Goal: Use online tool/utility: Use online tool/utility

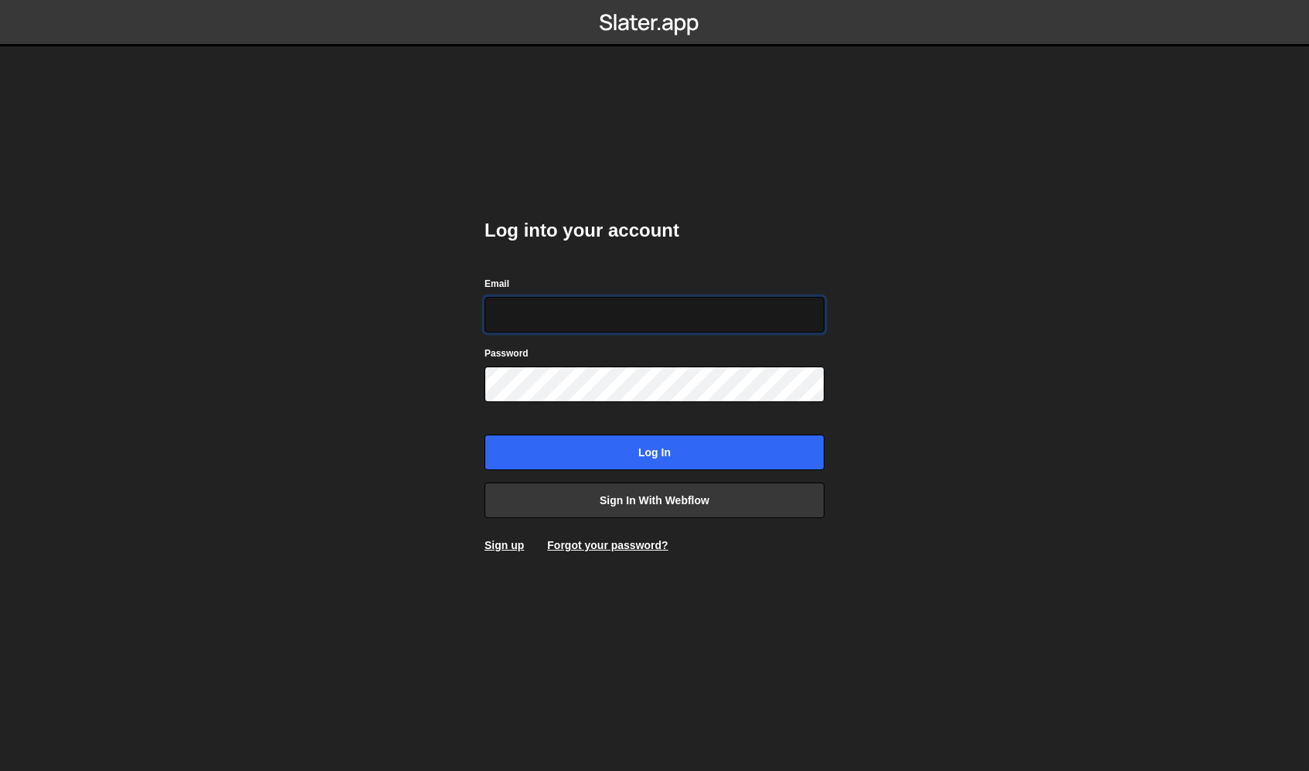
type input "aldo_ruvalcaba@icloud.com"
click at [655, 451] on input "Log in" at bounding box center [655, 452] width 340 height 36
click at [601, 361] on div "Password" at bounding box center [655, 373] width 340 height 57
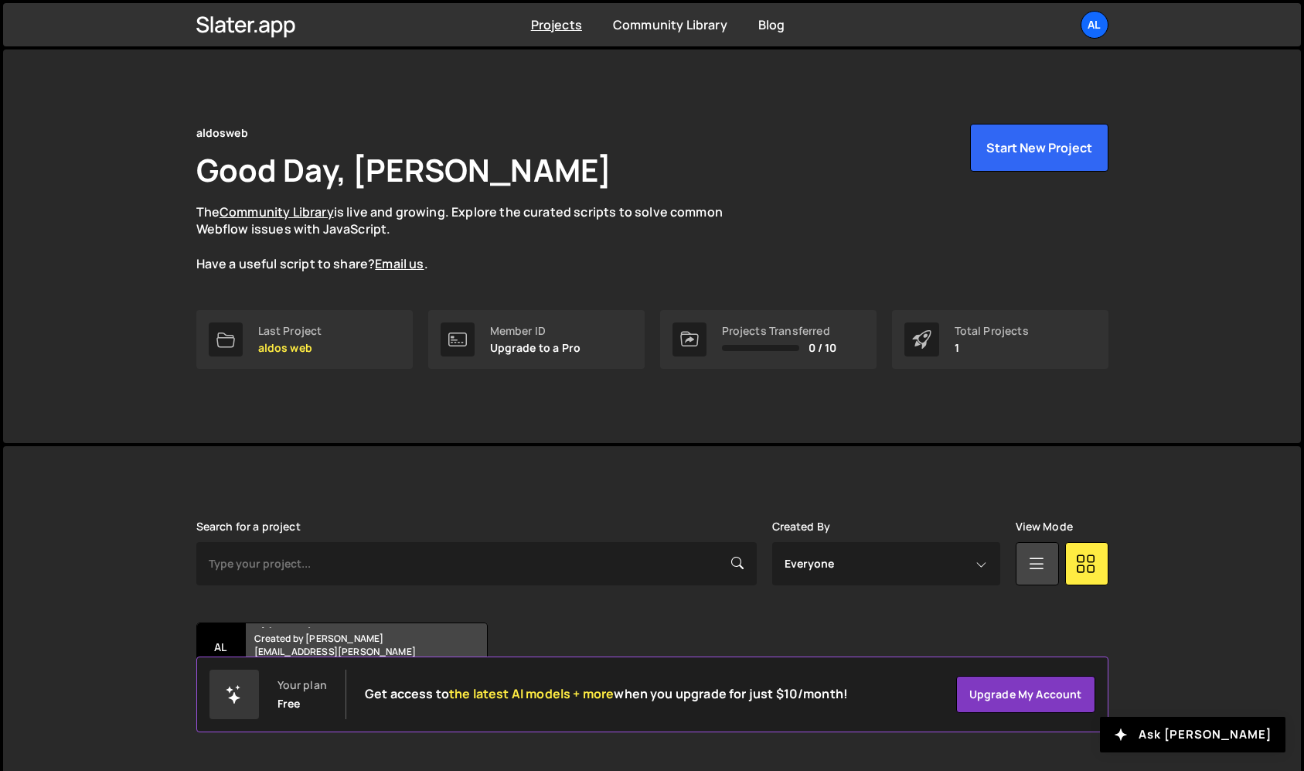
click at [637, 452] on div "[PERSON_NAME] is designed for desktop use. Please use a larger screen to access…" at bounding box center [652, 619] width 958 height 347
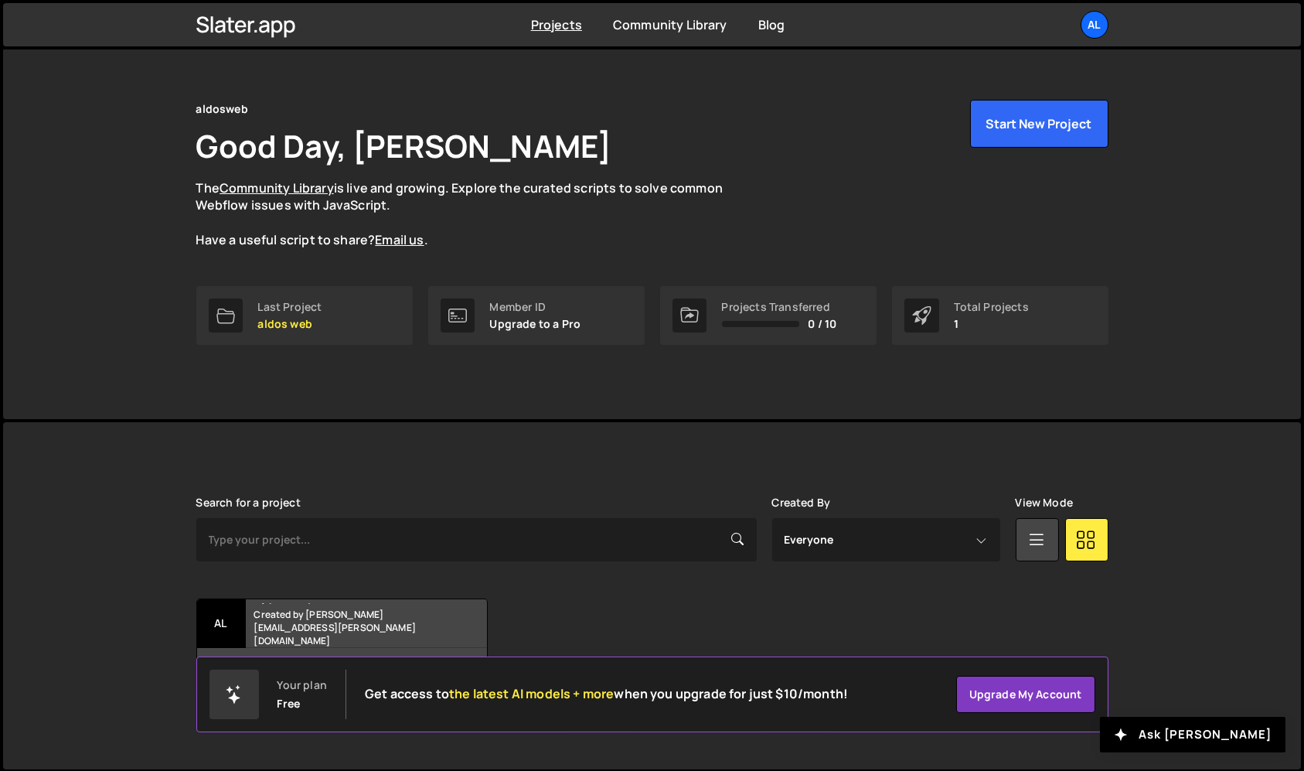
scroll to position [23, 0]
click at [282, 604] on h2 "aldos web" at bounding box center [347, 602] width 186 height 5
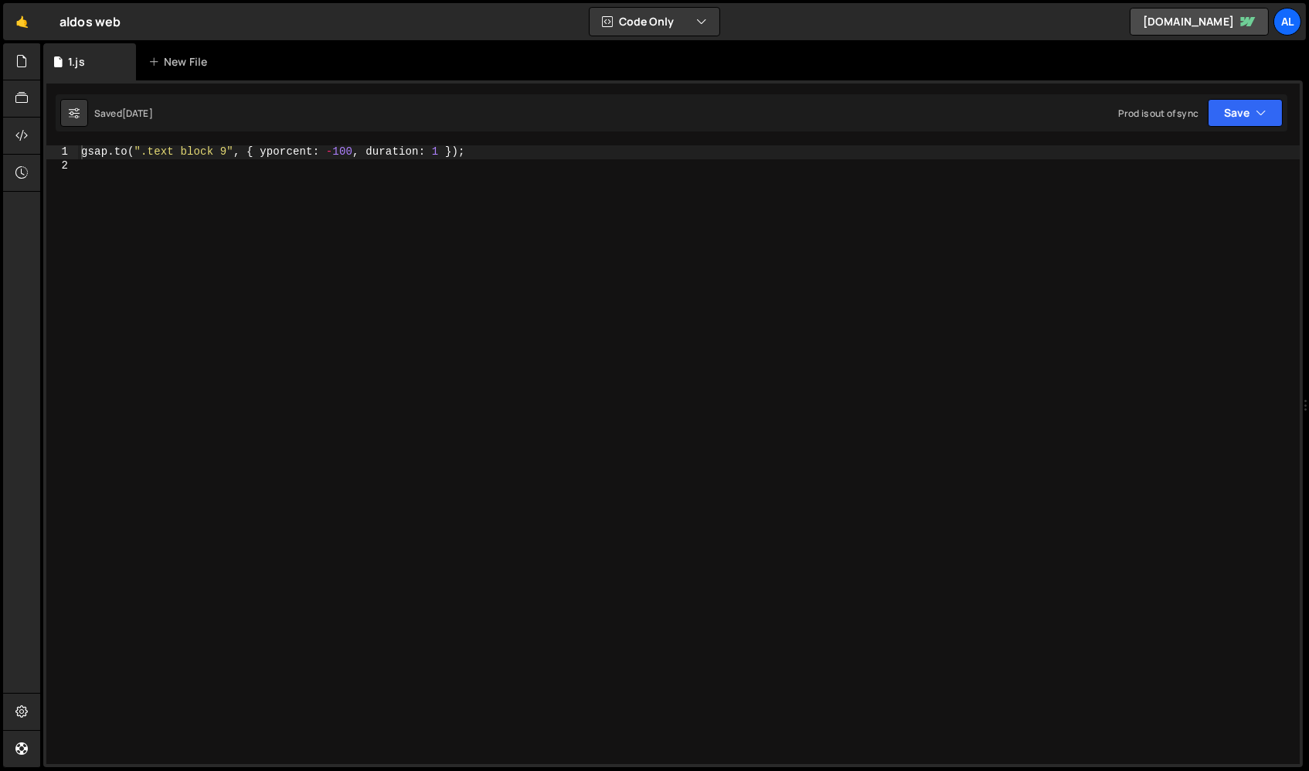
click at [235, 615] on div "gsap . to ( ".text block 9" , { yporcent : - 100 , duration : 1 }) ;" at bounding box center [690, 468] width 1224 height 646
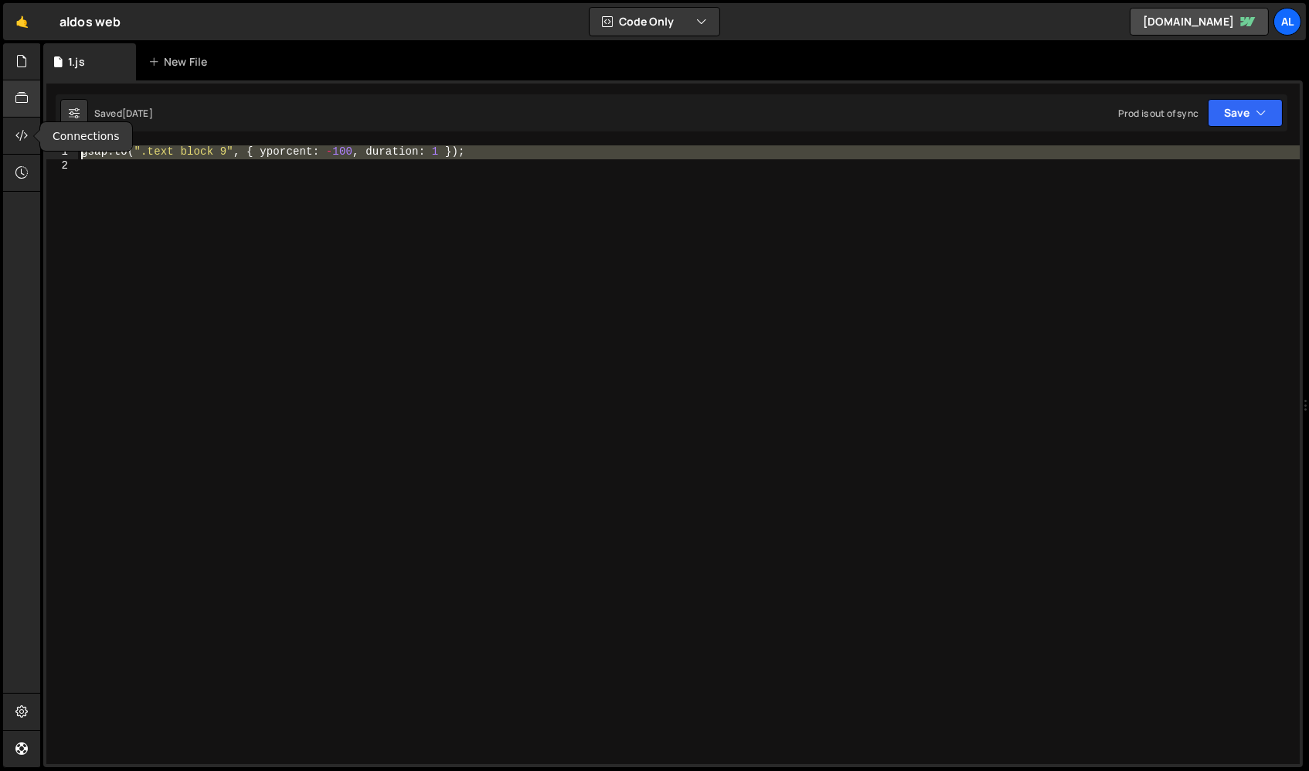
drag, startPoint x: 246, startPoint y: 169, endPoint x: 17, endPoint y: 116, distance: 234.9
click at [17, 116] on div "Hold on a sec... Are you certain you wish to leave this page? Any changes you'v…" at bounding box center [654, 385] width 1309 height 771
type textarea "gsap.to(".text block 9", { yporcent: -100, duration: 1 });"
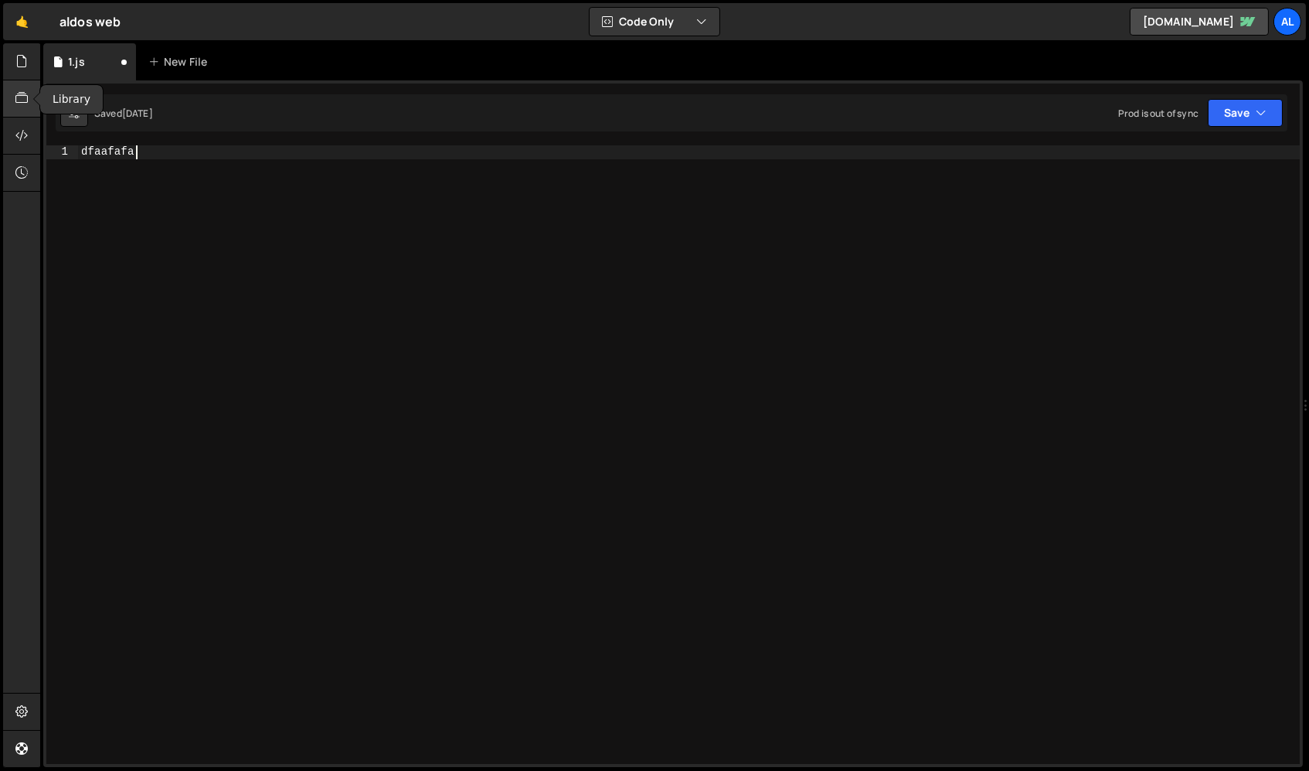
scroll to position [0, 3]
type textarea "dfaafafafava"
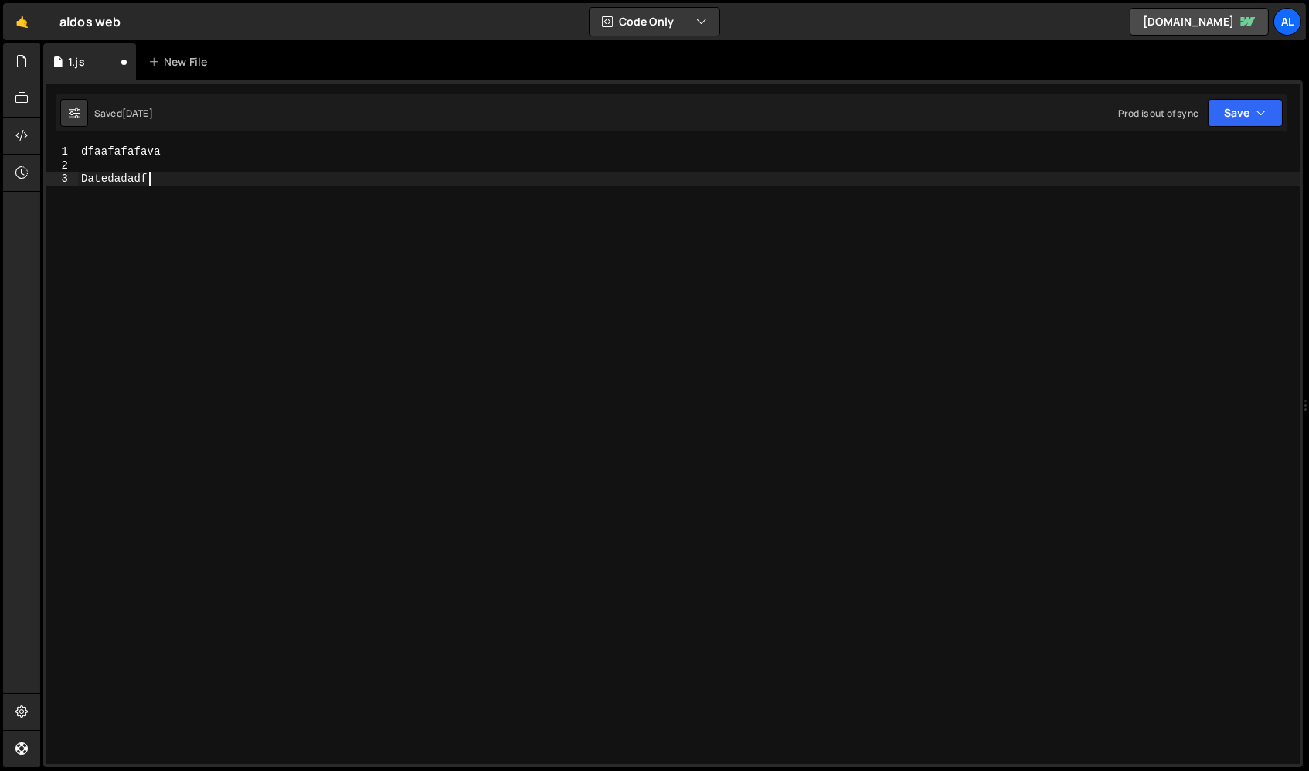
type textarea "Datedadadfa"
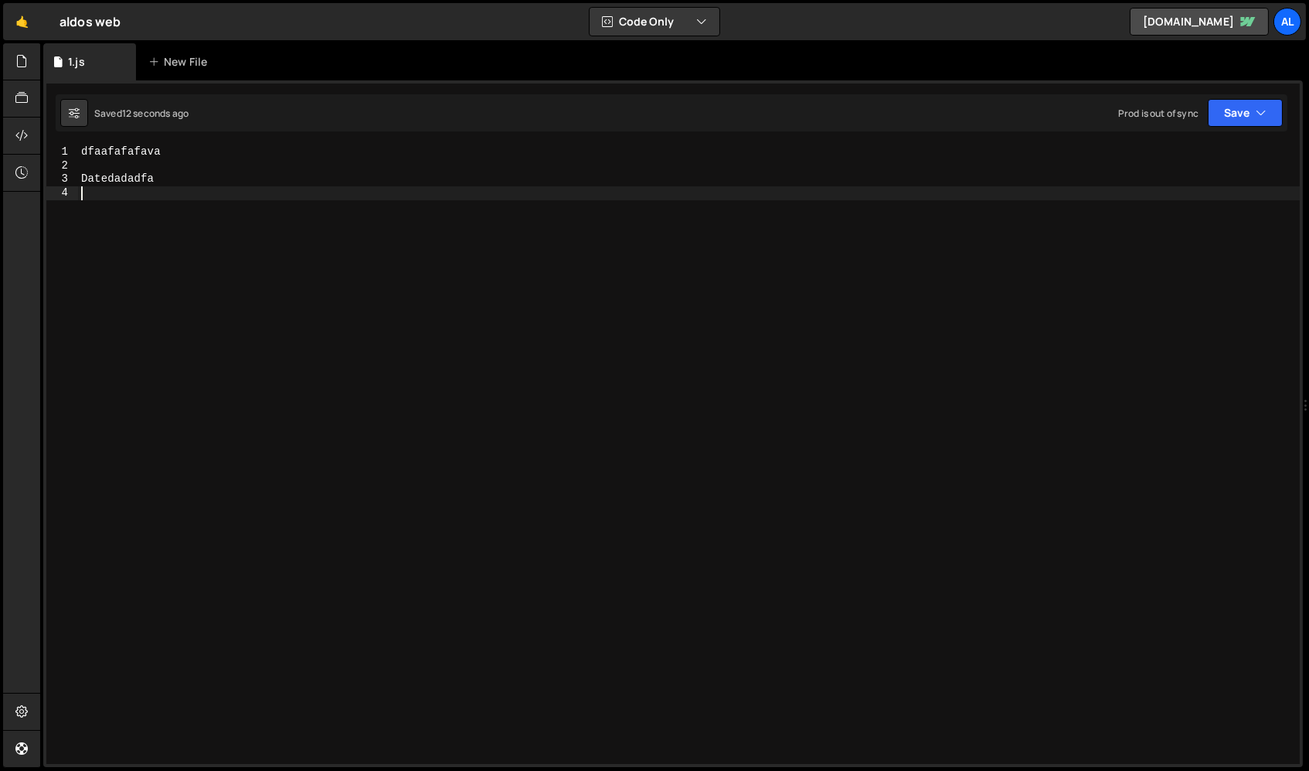
click at [73, 94] on div "Saved 12 seconds ago Prod is out of sync Upgrade to Edit Save Save to Staging S…" at bounding box center [672, 112] width 1232 height 37
click at [73, 104] on button at bounding box center [74, 113] width 28 height 28
select select "editor"
select select "ace/theme/monokai"
type input "14"
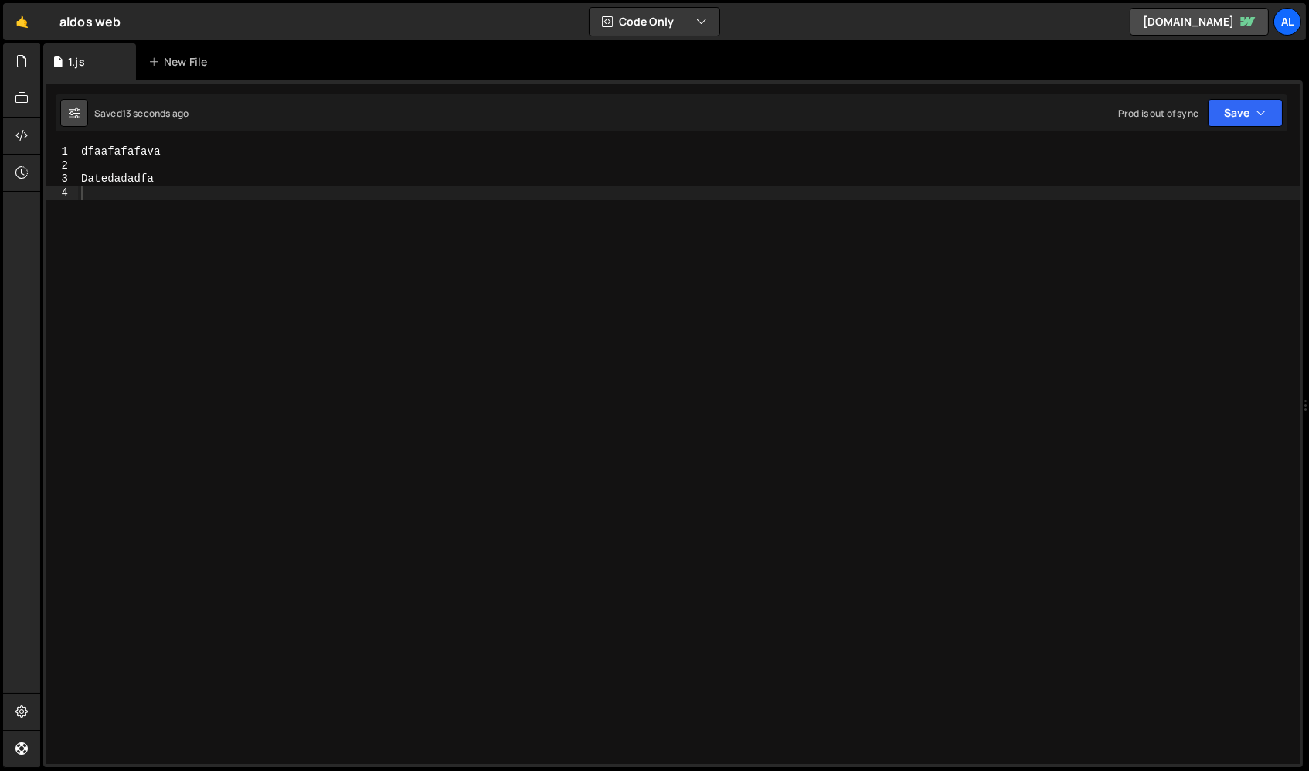
checkbox input "true"
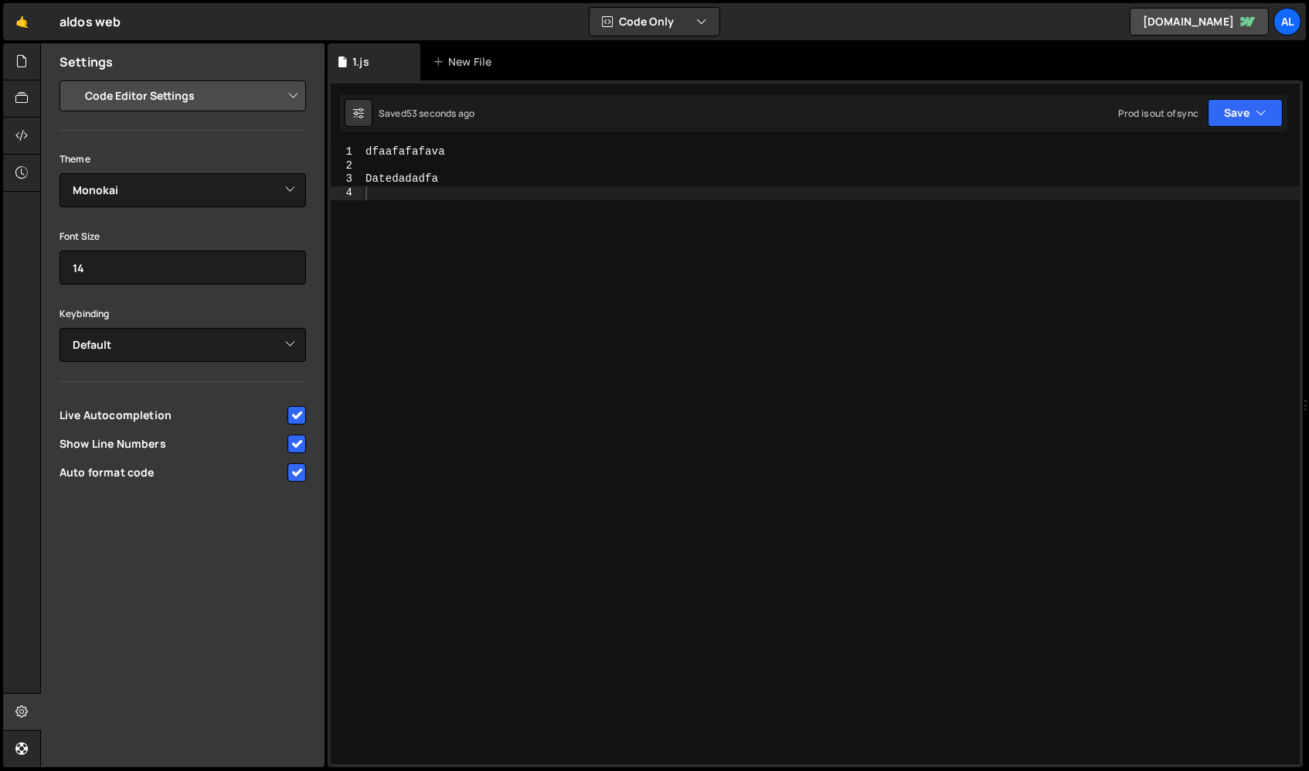
click at [740, 215] on div "dfaafafafava Datedadadfa" at bounding box center [975, 468] width 1224 height 646
click at [506, 291] on div "dfaafafafava Datedadadfa" at bounding box center [975, 468] width 1224 height 646
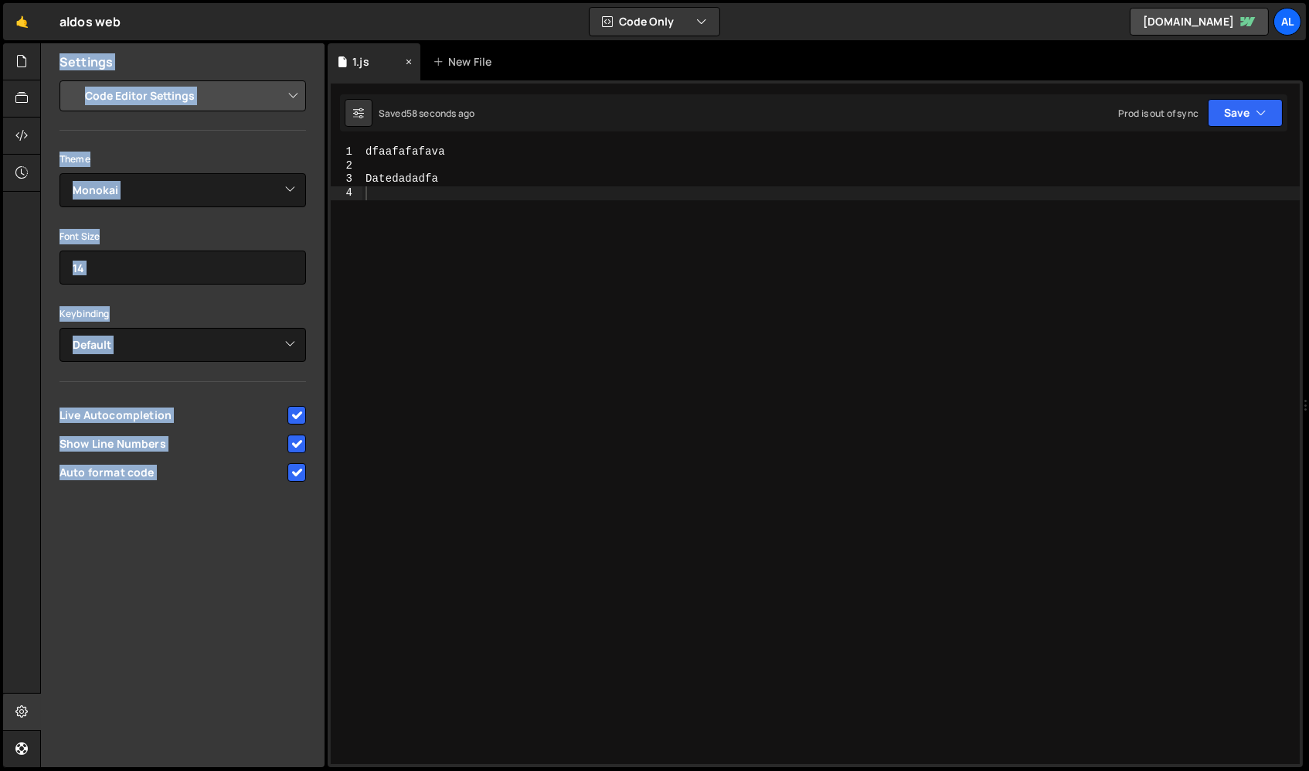
drag, startPoint x: 209, startPoint y: 53, endPoint x: 386, endPoint y: 52, distance: 176.2
click at [386, 52] on div "Files New File Javascript files 7 1.js 0 CSS files Copy share link Edit File Se…" at bounding box center [674, 405] width 1269 height 724
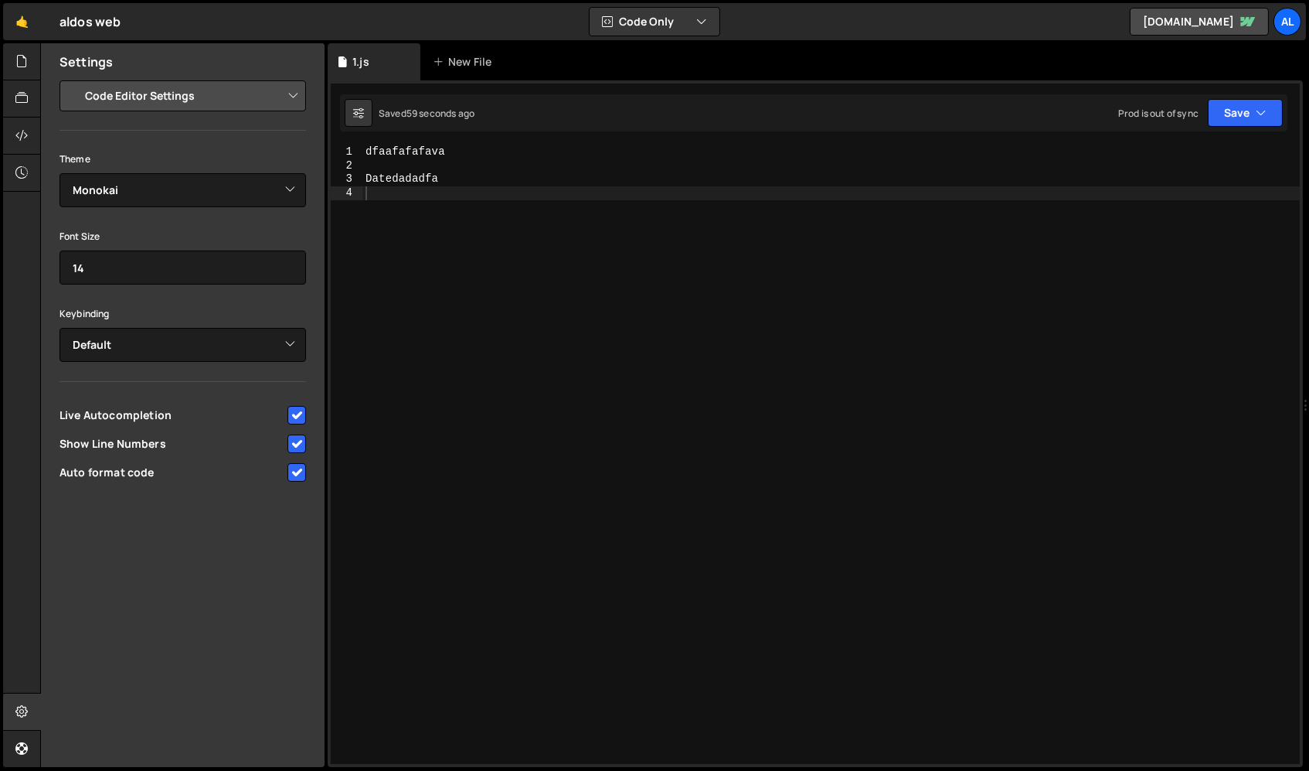
click at [100, 77] on div "Settings" at bounding box center [183, 61] width 284 height 37
click at [15, 57] on icon at bounding box center [21, 61] width 12 height 17
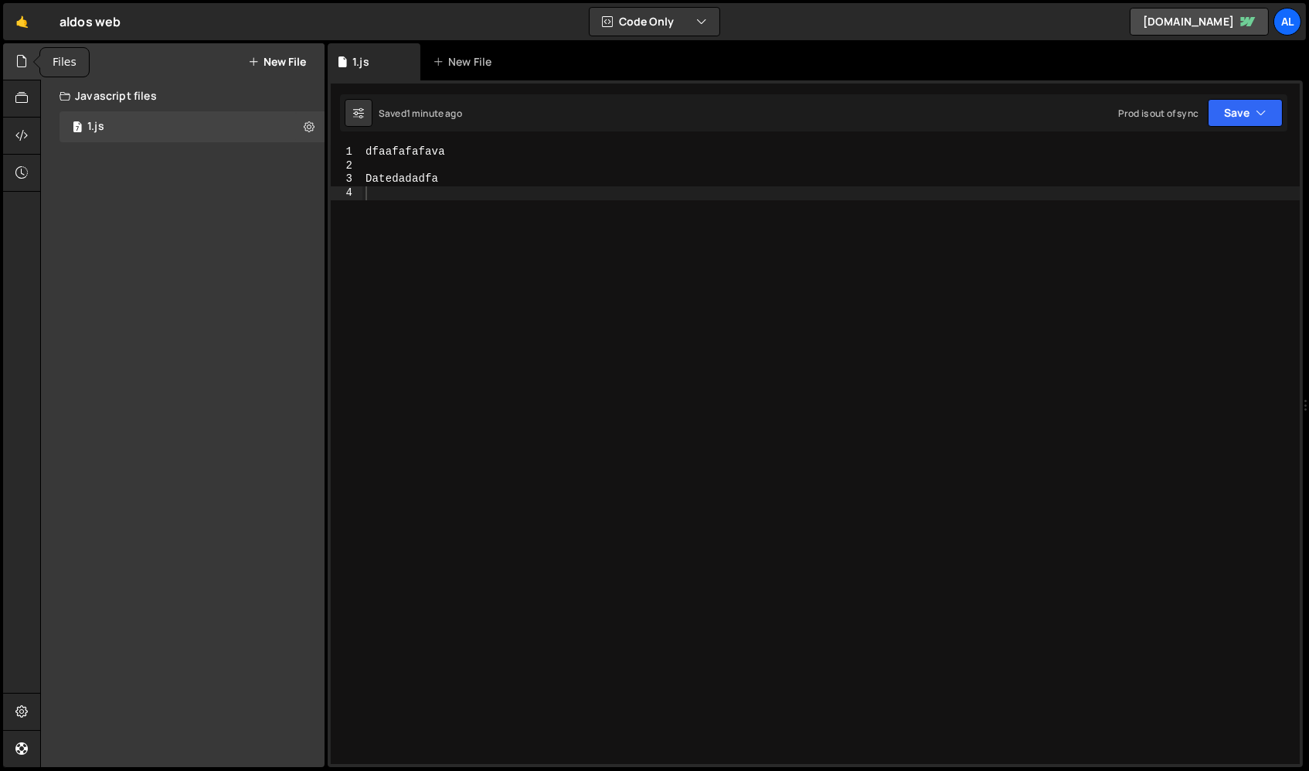
click at [24, 68] on icon at bounding box center [21, 61] width 12 height 17
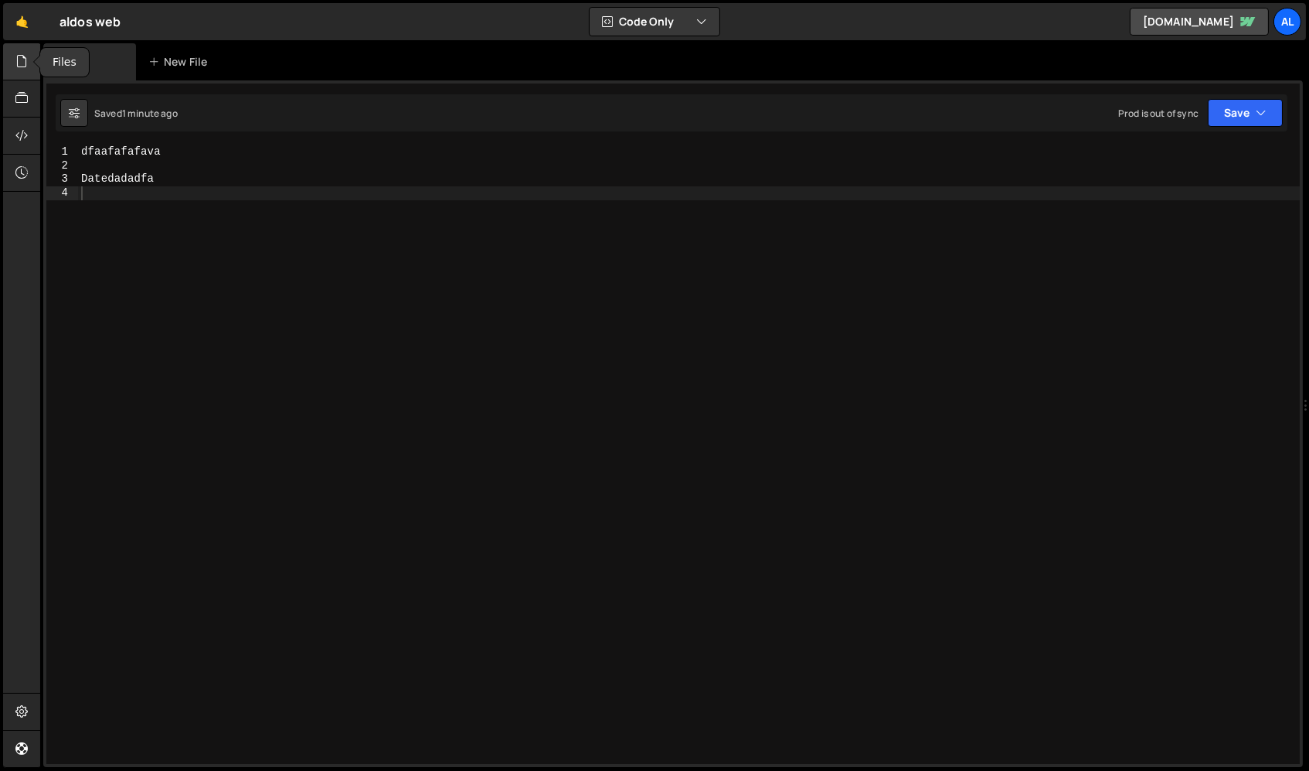
click at [24, 68] on icon at bounding box center [21, 61] width 12 height 17
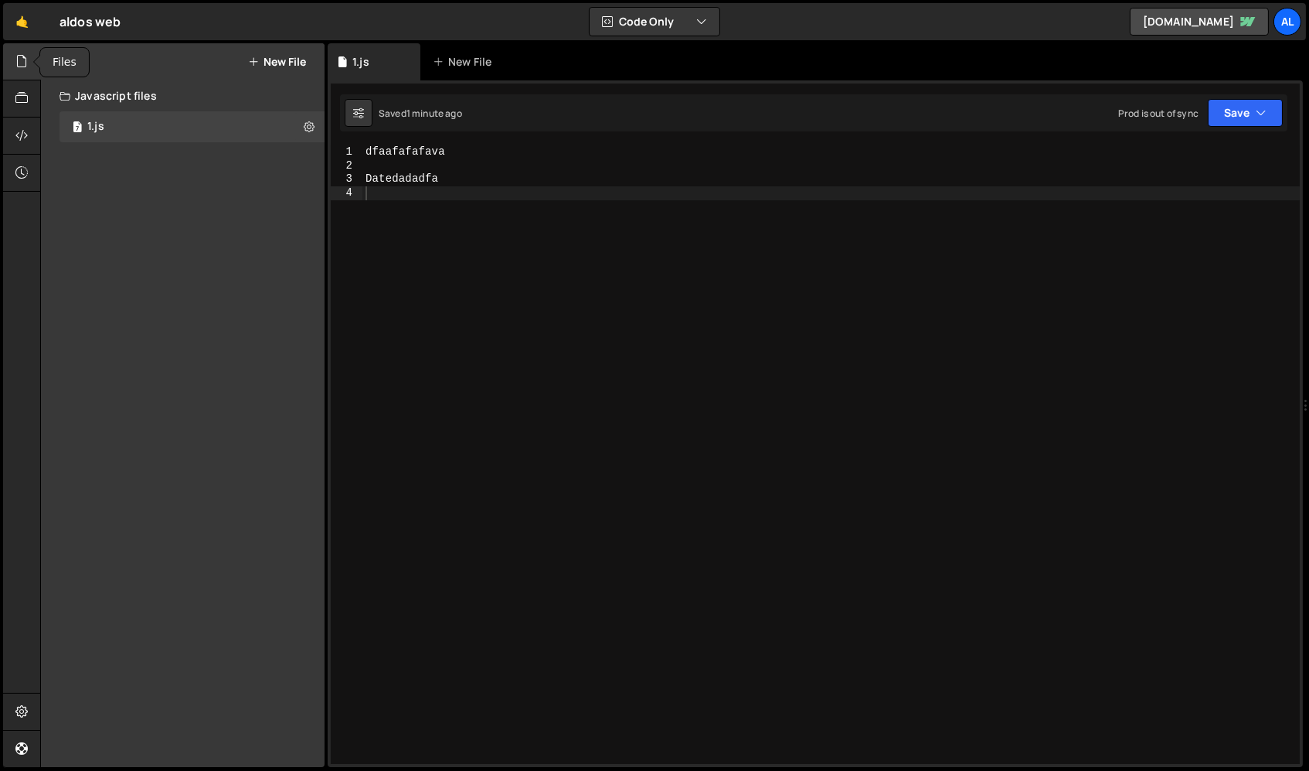
click at [24, 68] on icon at bounding box center [21, 61] width 12 height 17
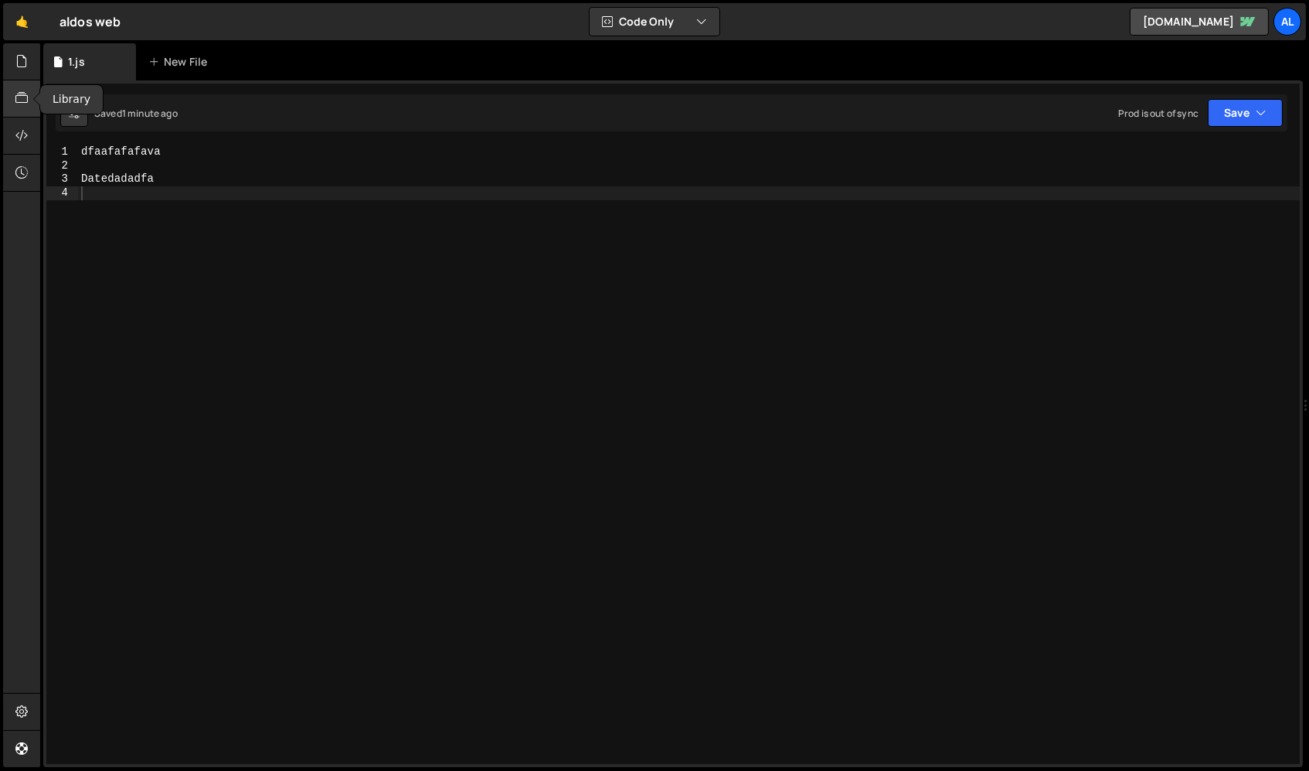
click at [29, 106] on div at bounding box center [22, 98] width 38 height 37
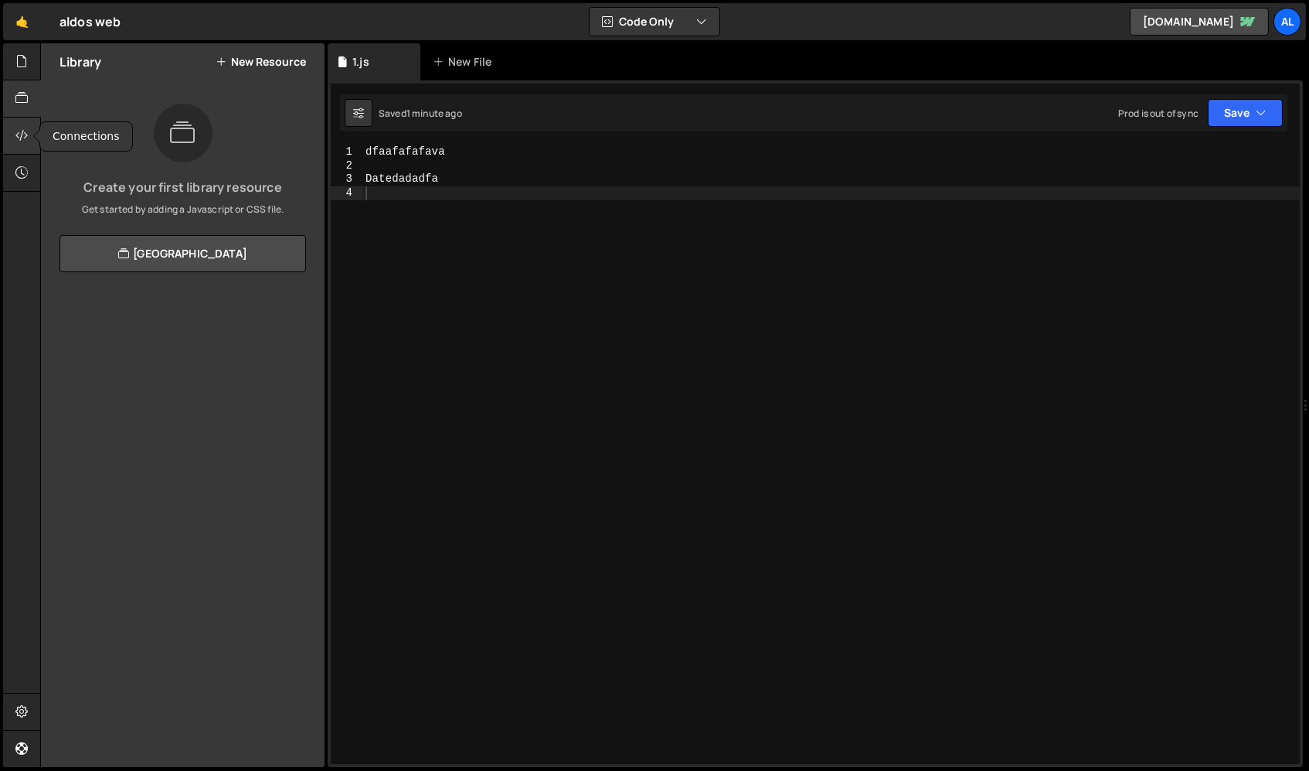
click at [29, 131] on div at bounding box center [22, 135] width 38 height 37
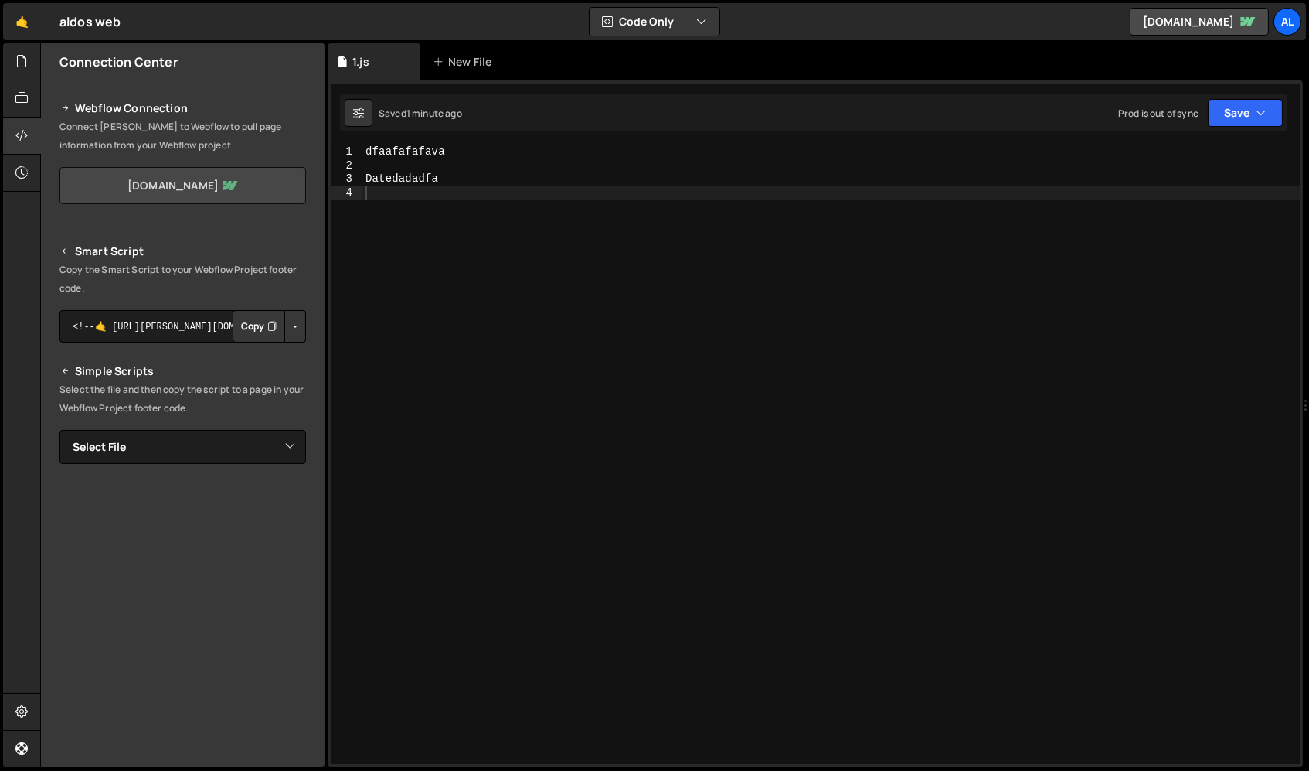
click at [238, 186] on icon at bounding box center [230, 185] width 15 height 9
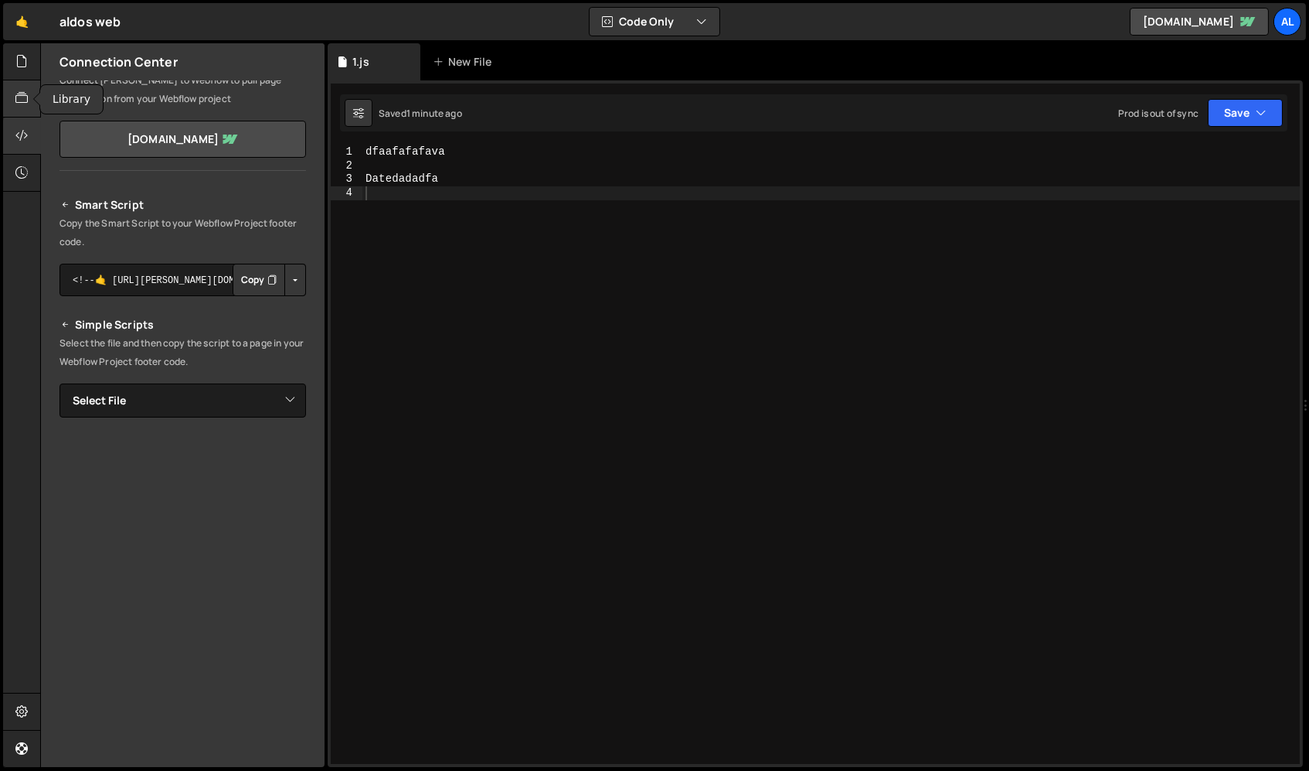
click at [15, 115] on div at bounding box center [22, 98] width 38 height 37
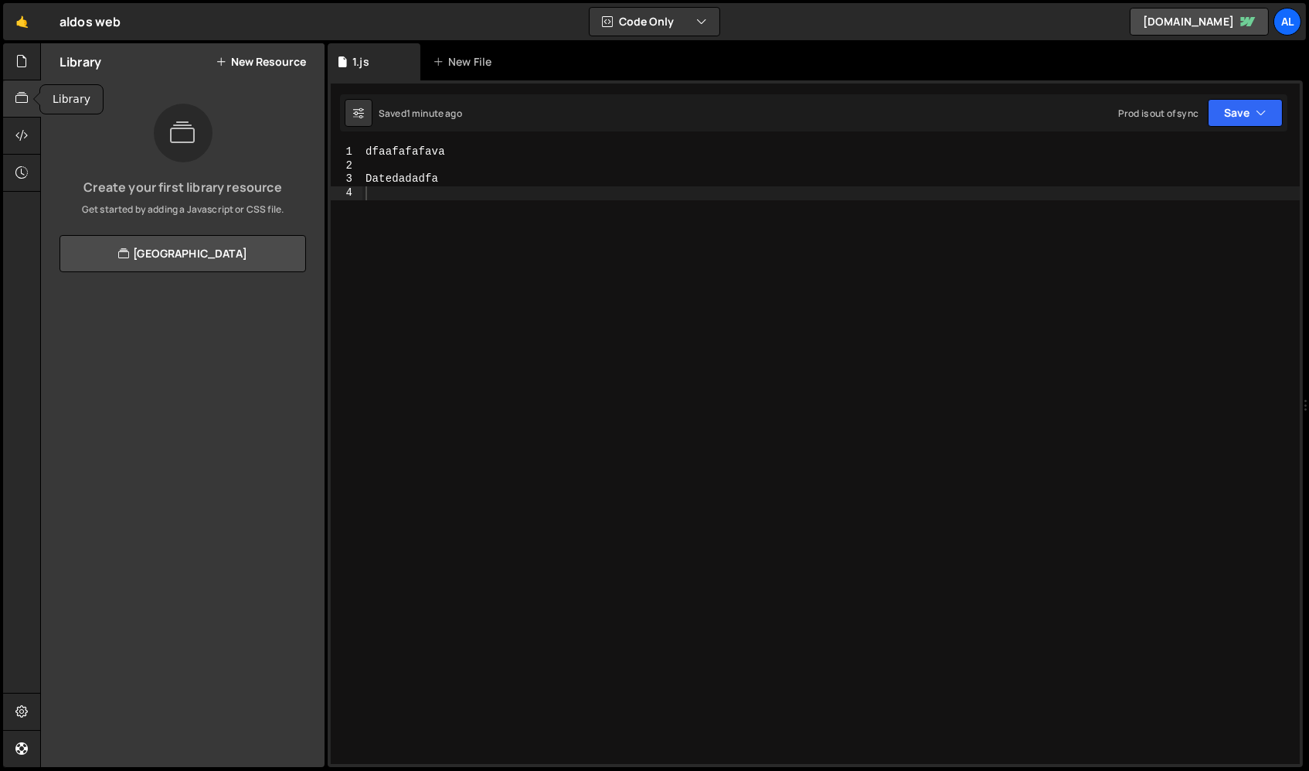
click at [22, 97] on icon at bounding box center [21, 98] width 12 height 17
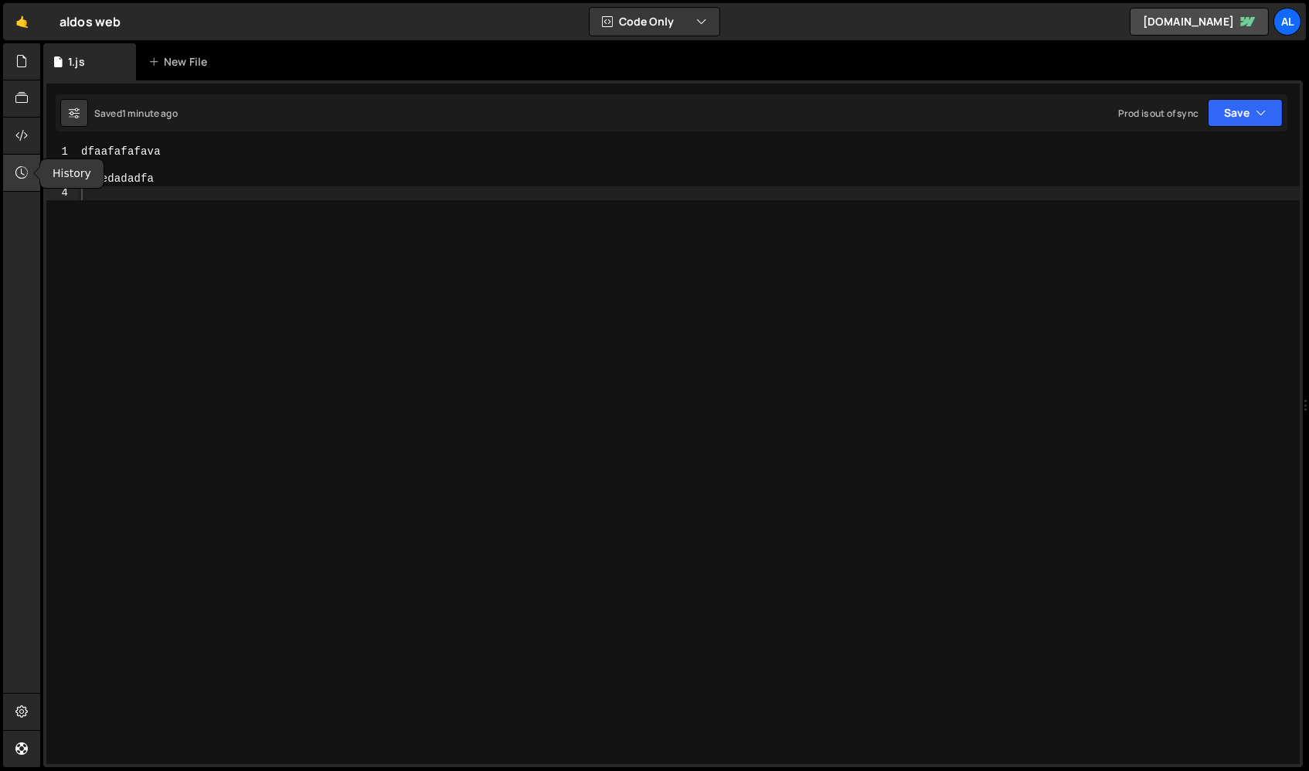
click at [14, 172] on div at bounding box center [22, 173] width 38 height 37
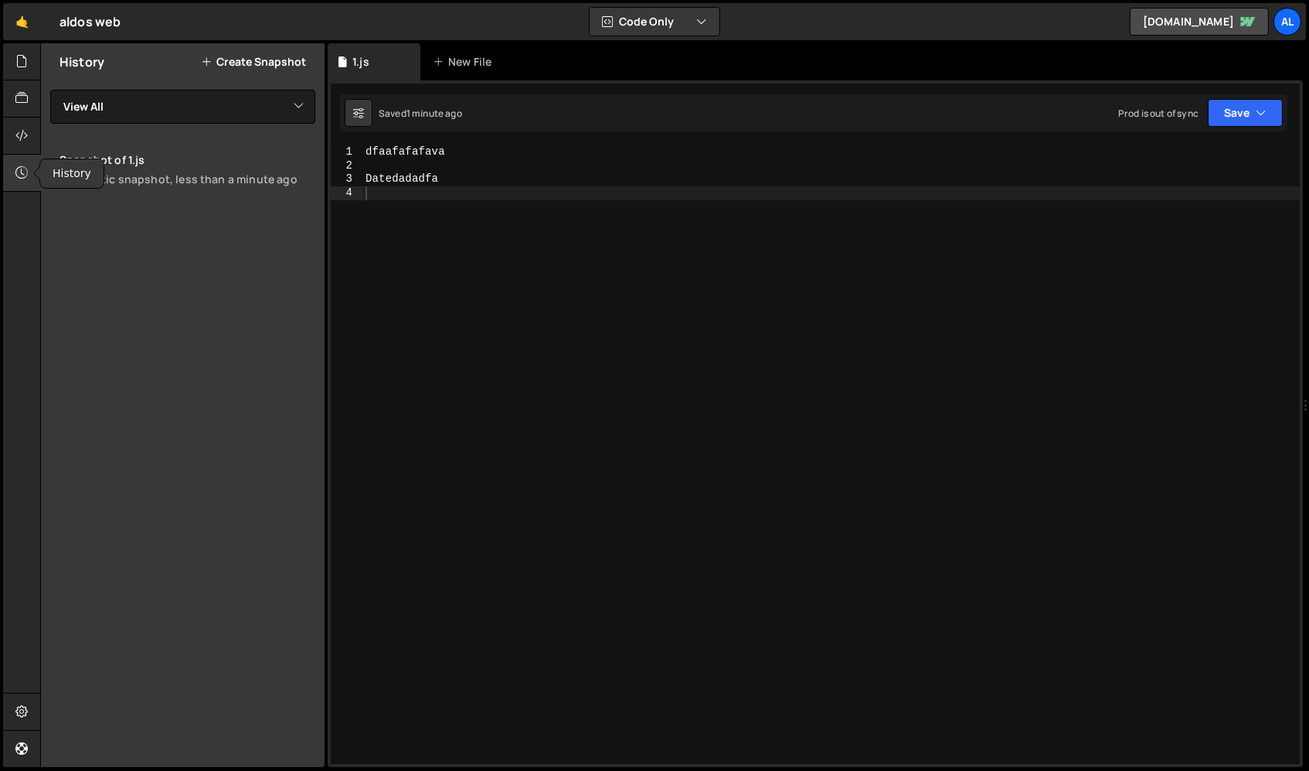
click at [14, 172] on div at bounding box center [22, 173] width 38 height 37
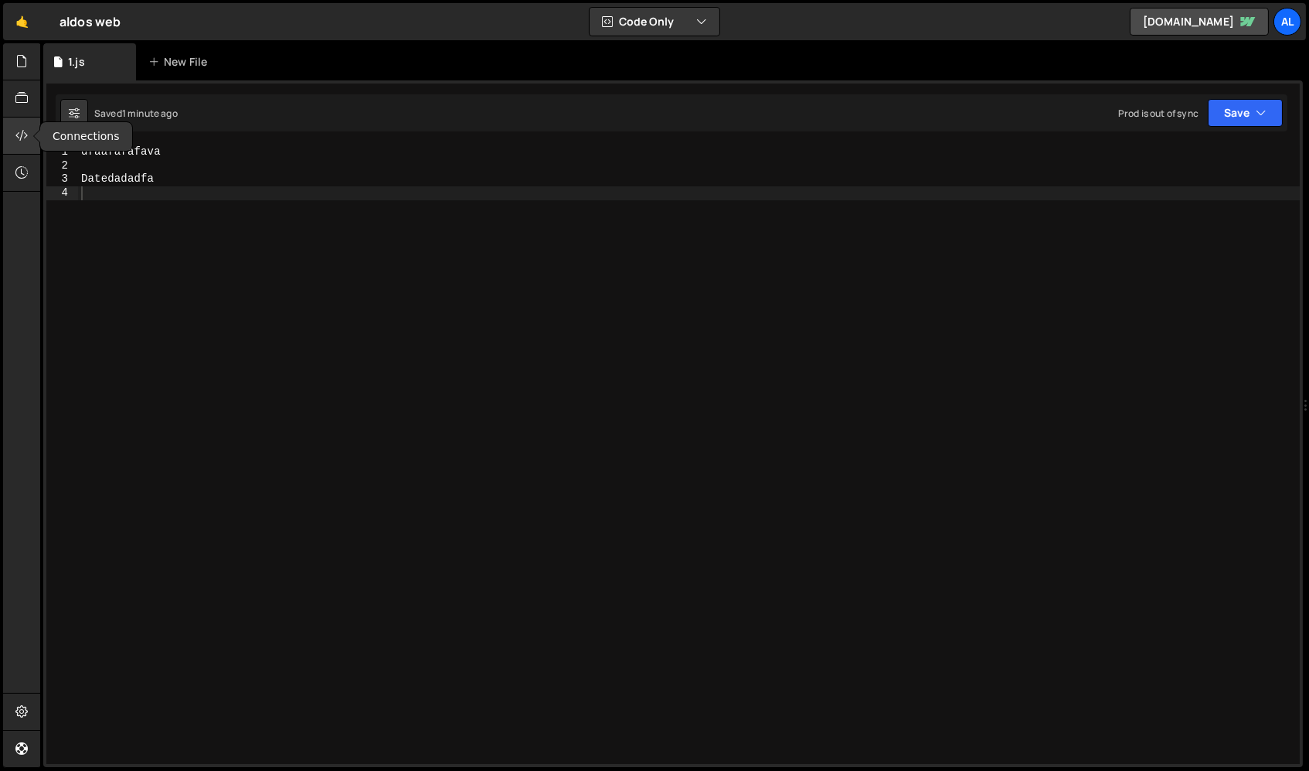
click at [14, 138] on div at bounding box center [22, 135] width 38 height 37
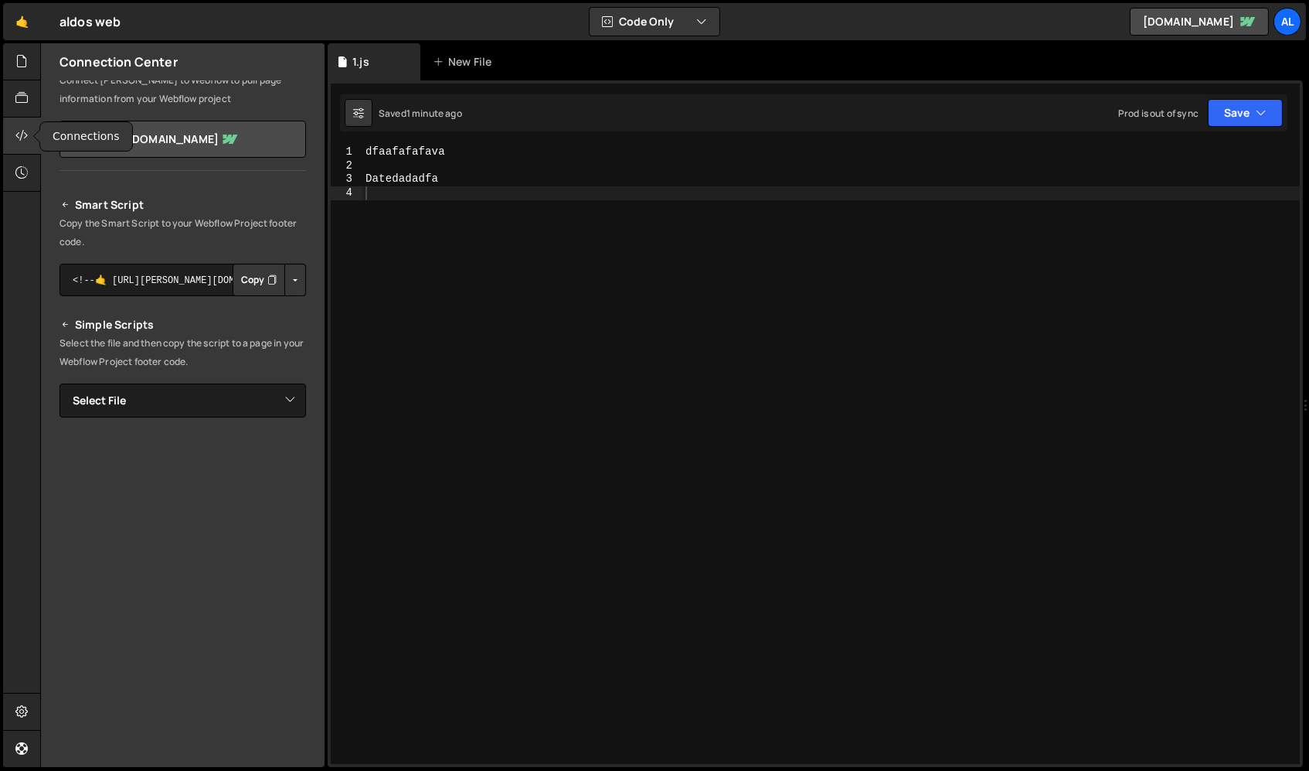
click at [14, 138] on div at bounding box center [22, 135] width 38 height 37
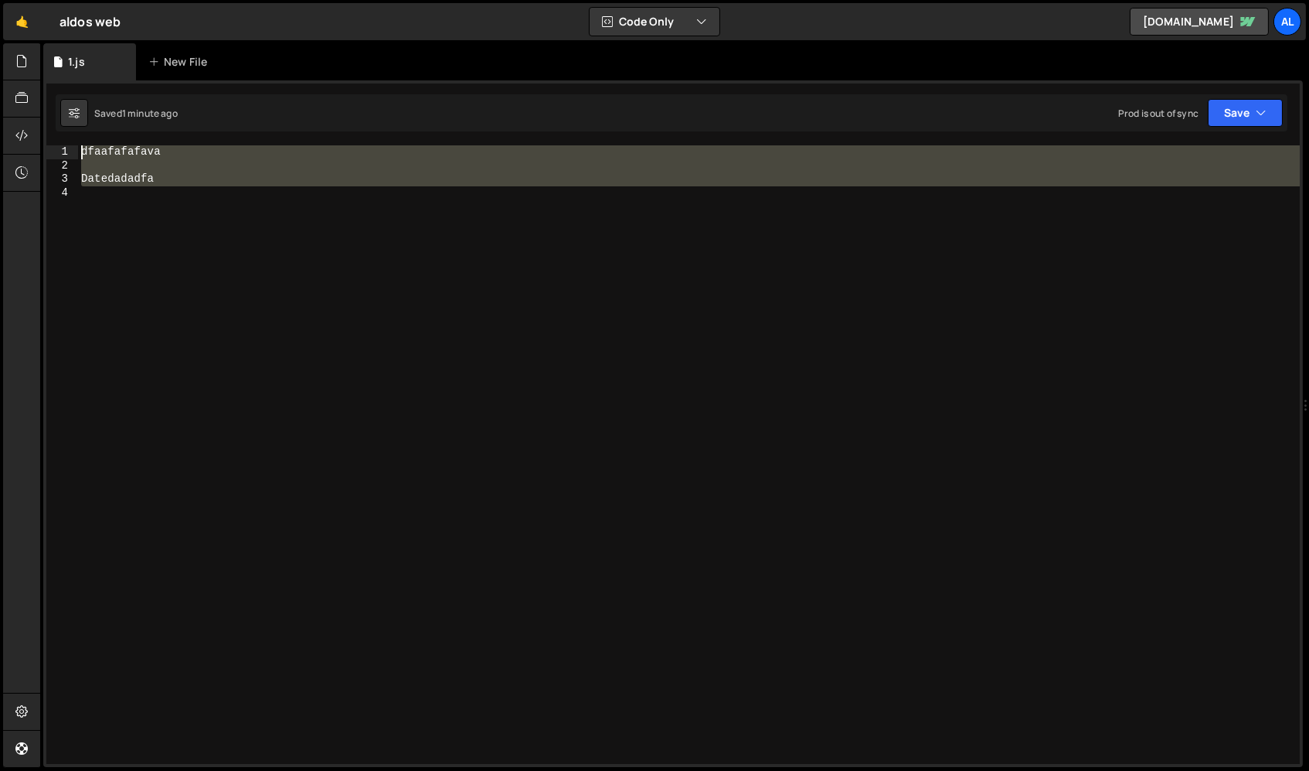
drag, startPoint x: 313, startPoint y: 318, endPoint x: 175, endPoint y: -6, distance: 351.9
click at [175, 0] on html "Projects Community Library Blog al Projects Your Teams Account Upgrade Logout" at bounding box center [654, 385] width 1309 height 771
type textarea "dfaafafafava"
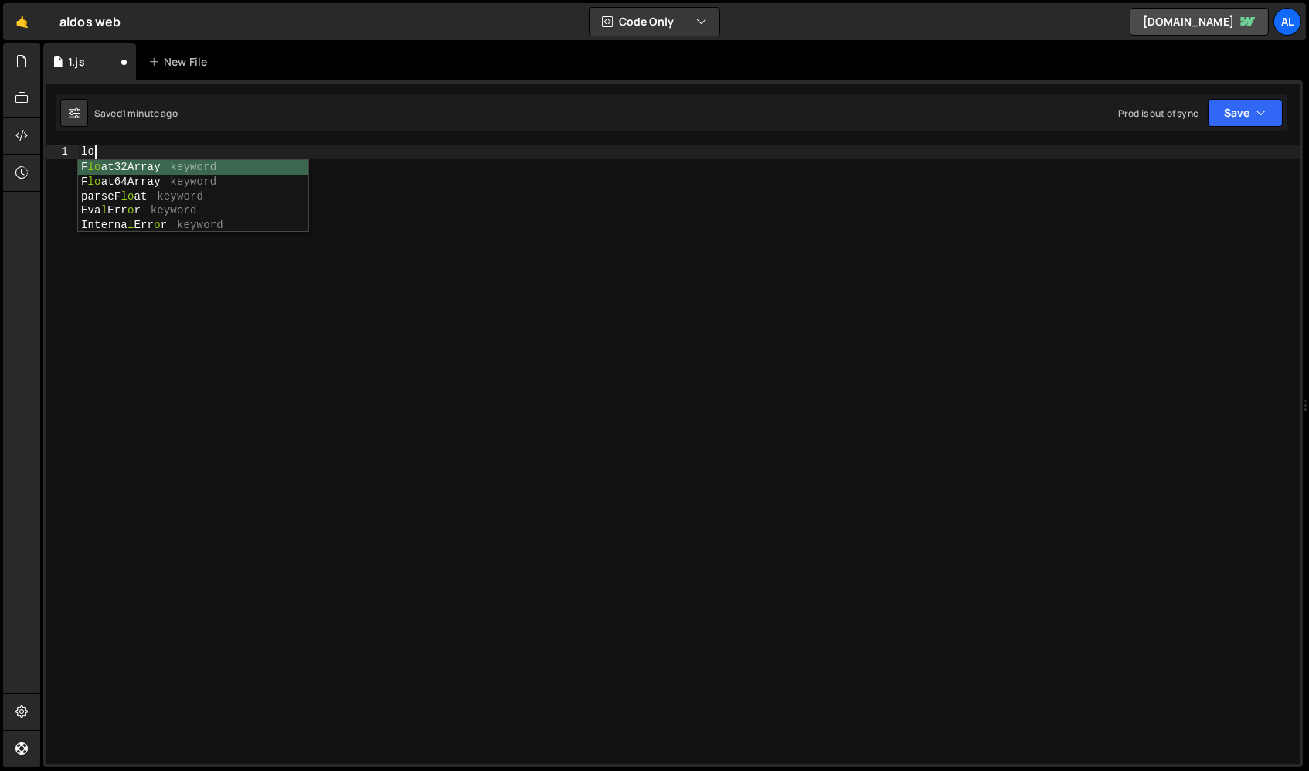
type textarea "l"
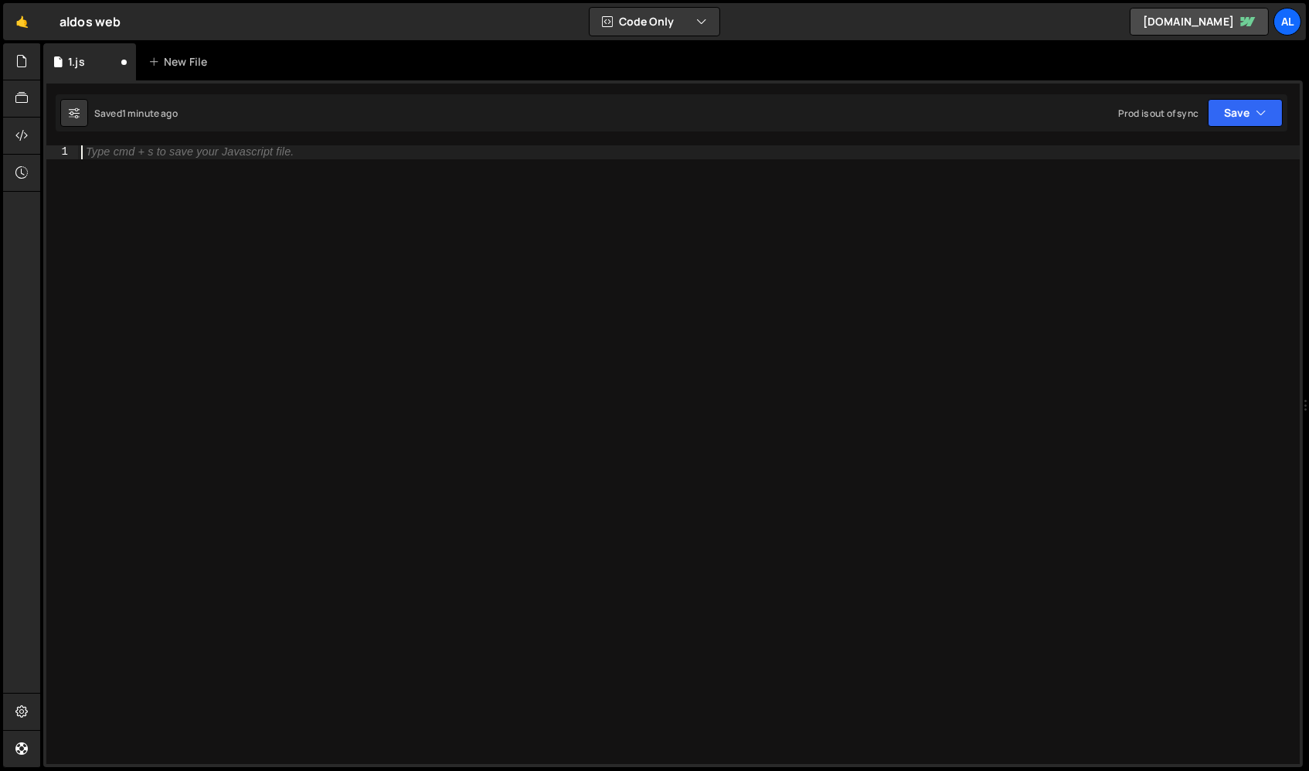
type textarea "l"
click at [1165, 111] on div "Prod is out of sync" at bounding box center [1158, 113] width 80 height 13
click at [1107, 223] on div "Type cmd + s to save your Javascript file." at bounding box center [690, 468] width 1224 height 646
click at [645, 29] on button "Code Only" at bounding box center [655, 22] width 130 height 28
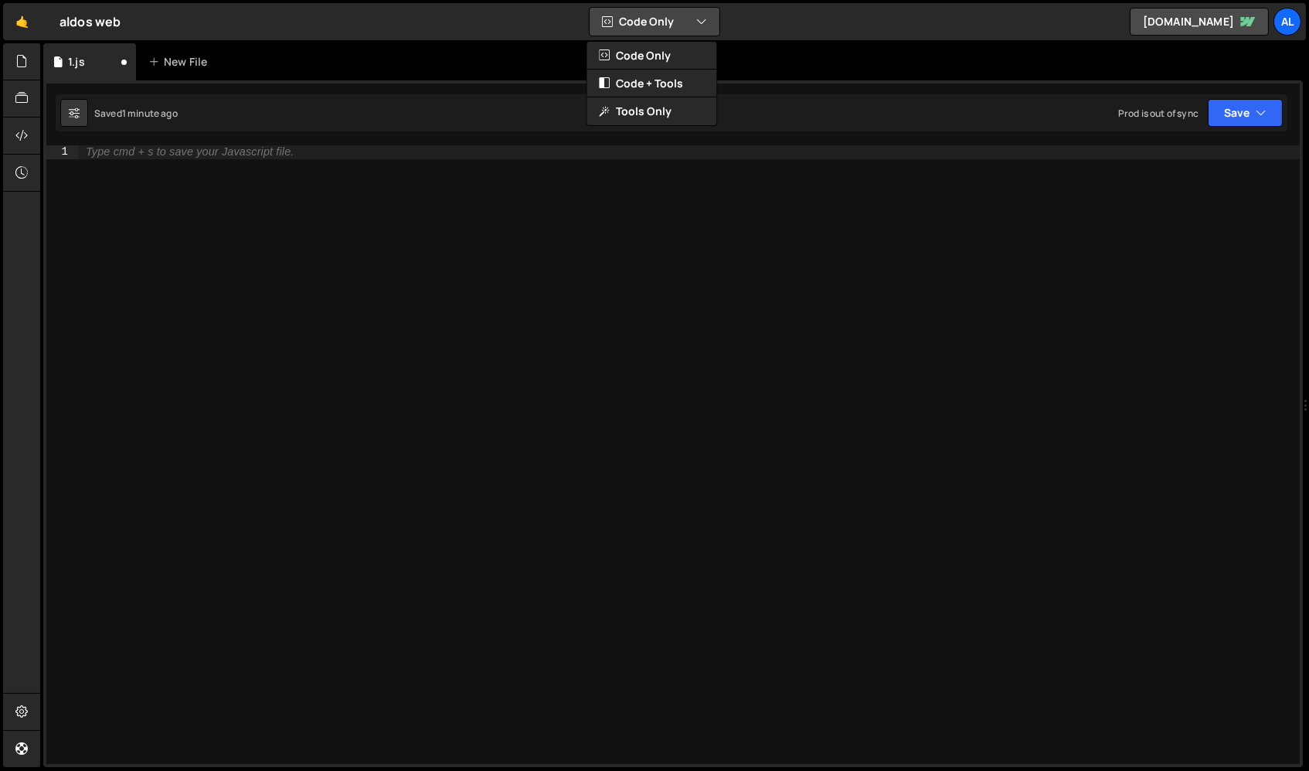
click at [647, 19] on button "Code Only" at bounding box center [655, 22] width 130 height 28
click at [140, 138] on div "1 Type cmd + s to save your Javascript file. הההההההההההההההההההההההההההההההההה…" at bounding box center [673, 423] width 1260 height 686
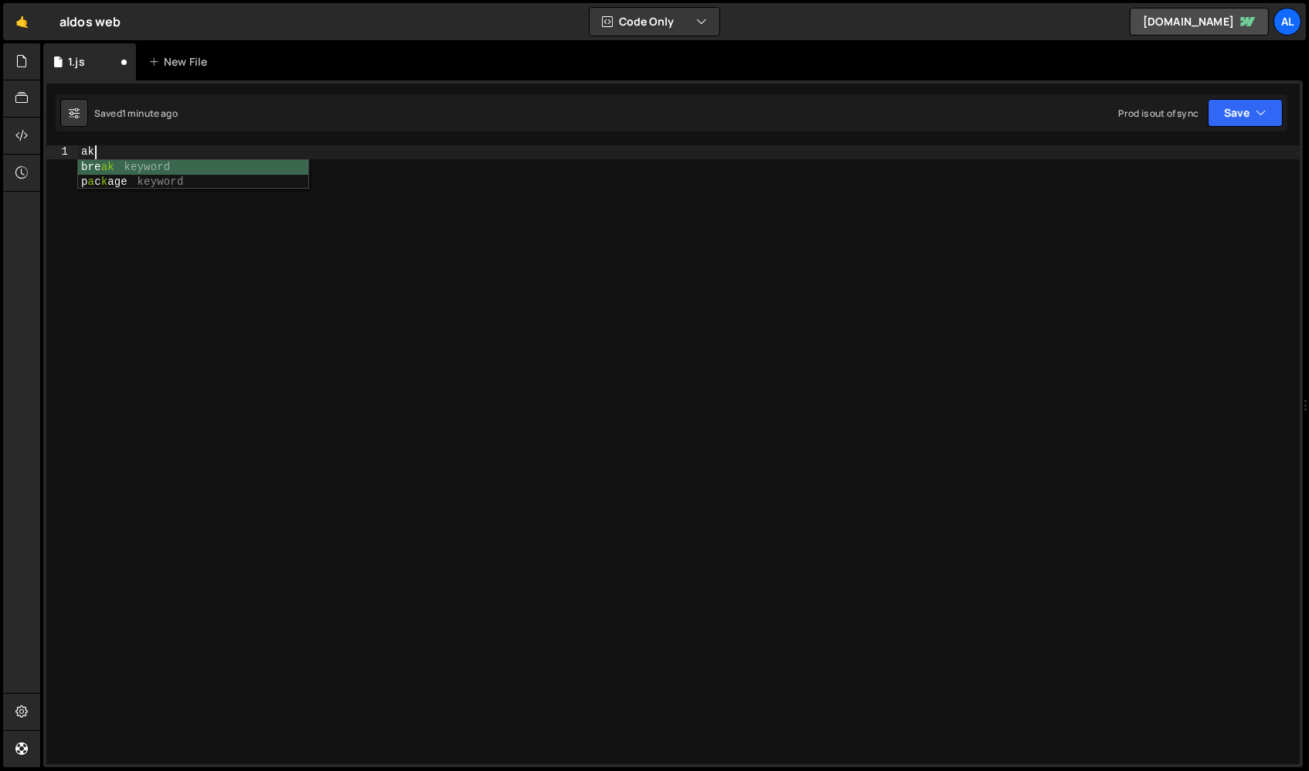
type textarea "a"
type textarea "alert"
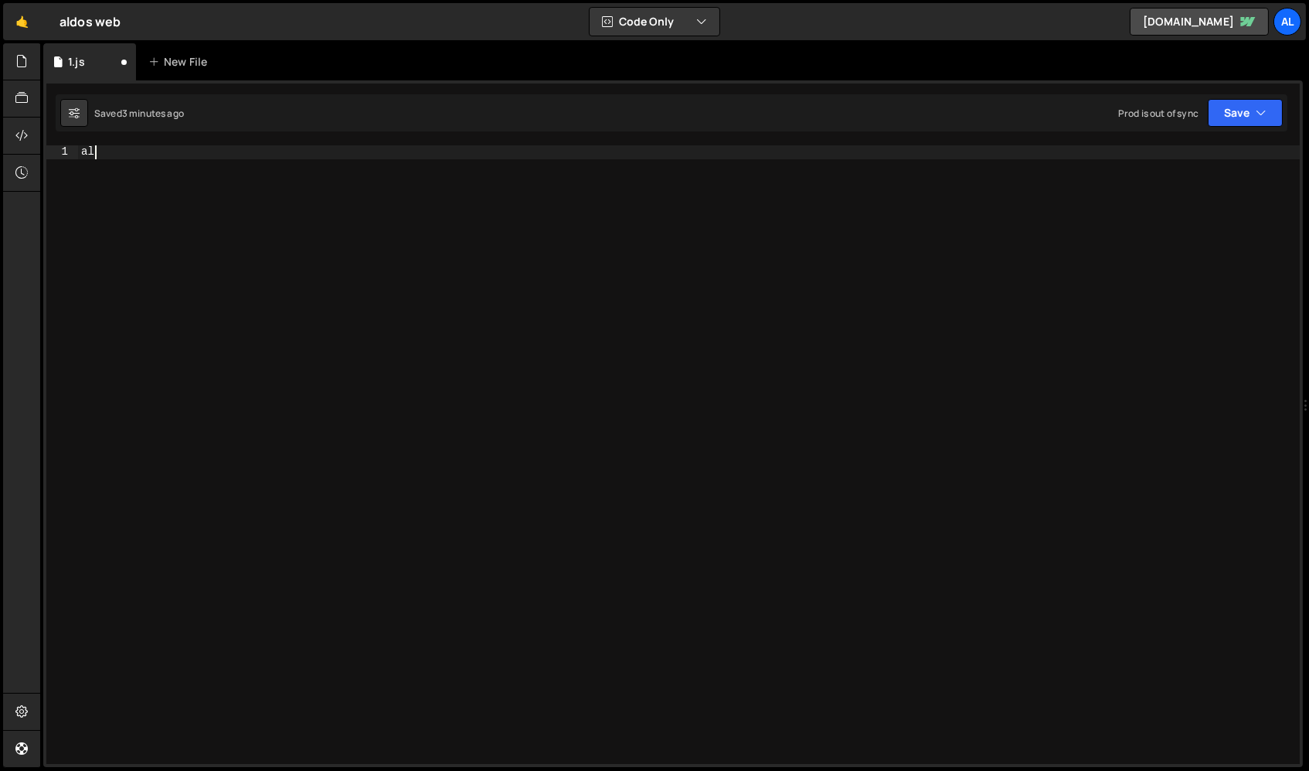
type textarea "a"
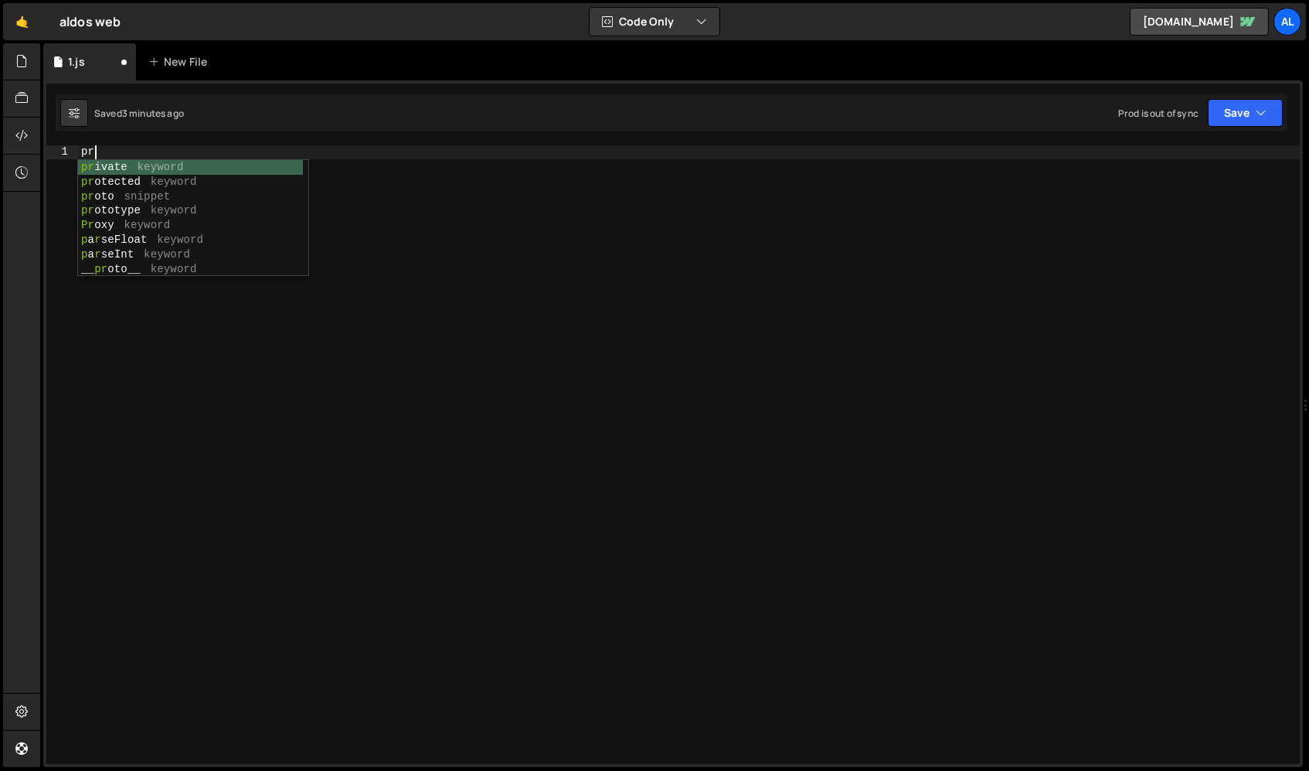
type textarea "p"
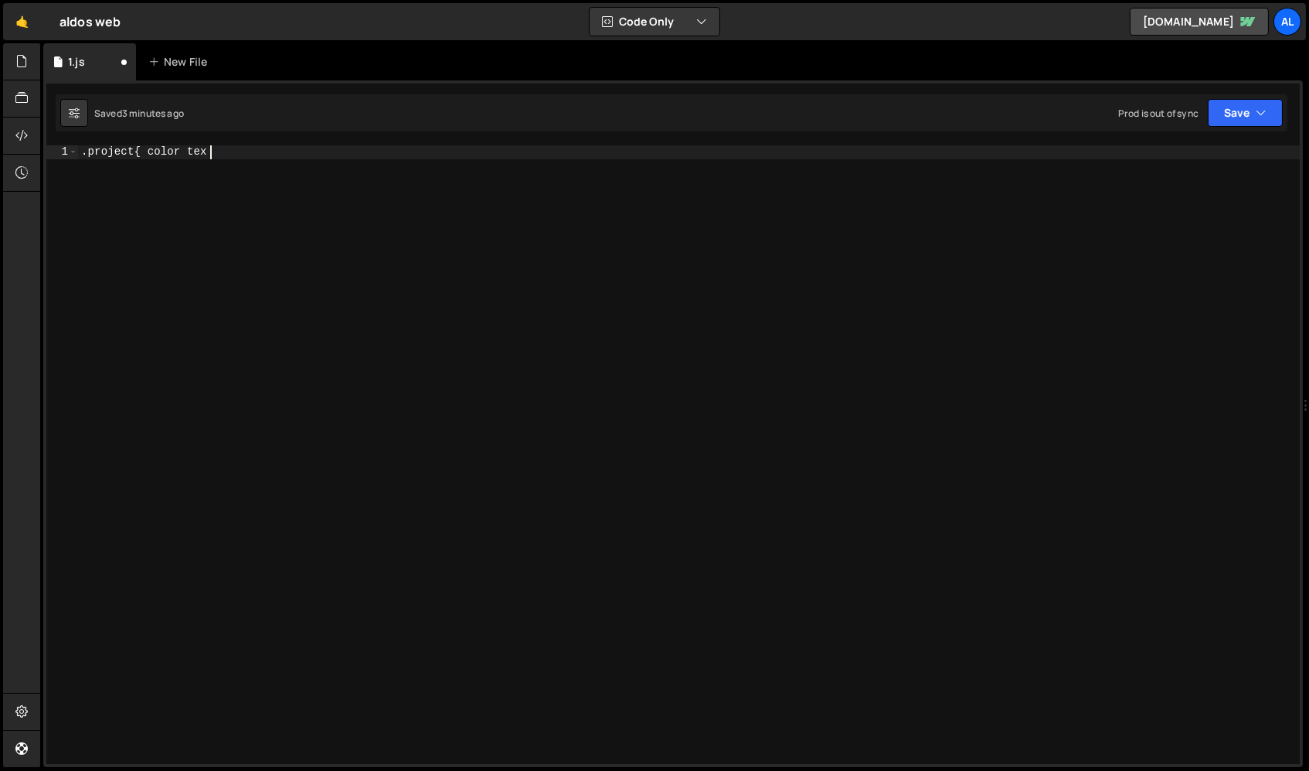
scroll to position [0, 7]
drag, startPoint x: 253, startPoint y: 189, endPoint x: 53, endPoint y: 151, distance: 203.9
click at [53, 151] on div ".project{ color te 1 . project { color te ההההההההההההההההההההההההההההההההההההה…" at bounding box center [673, 454] width 1254 height 618
type textarea "9"
